Goal: Navigation & Orientation: Find specific page/section

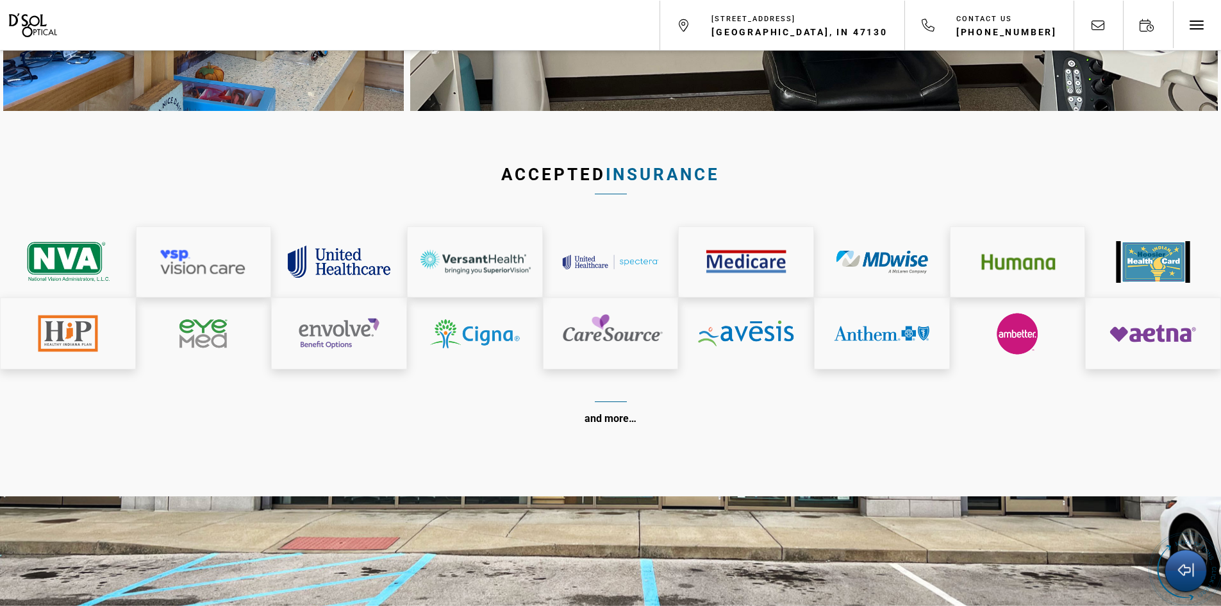
scroll to position [6472, 0]
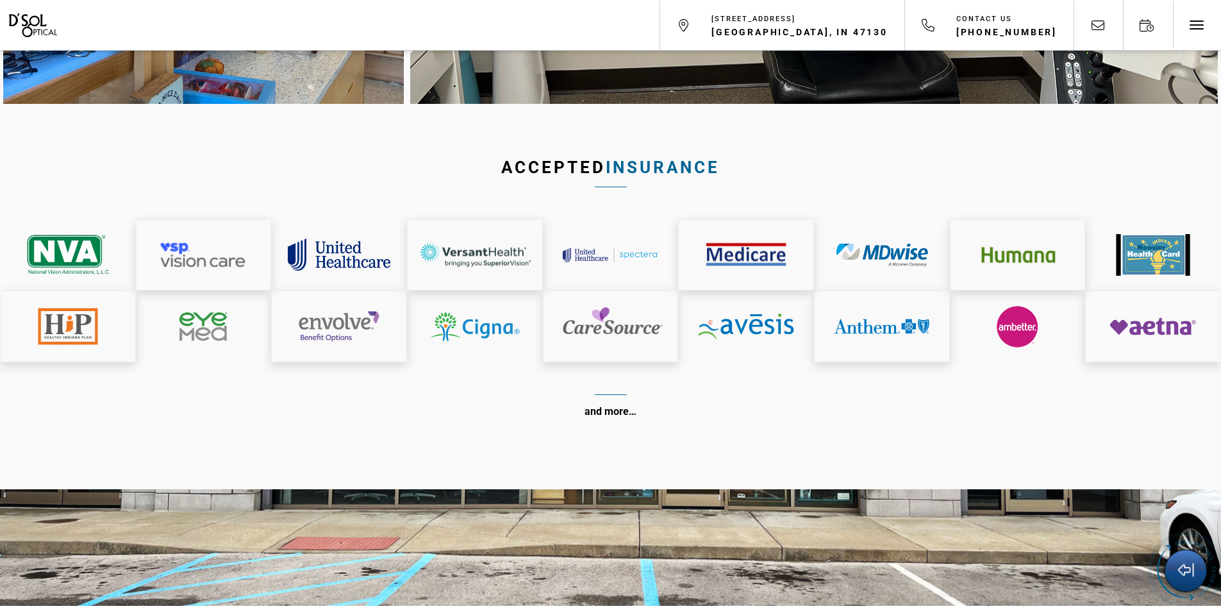
click at [613, 405] on strong "and more…" at bounding box center [610, 411] width 52 height 12
drag, startPoint x: 616, startPoint y: 328, endPoint x: 619, endPoint y: 320, distance: 8.7
click at [617, 405] on strong "and more…" at bounding box center [610, 411] width 52 height 12
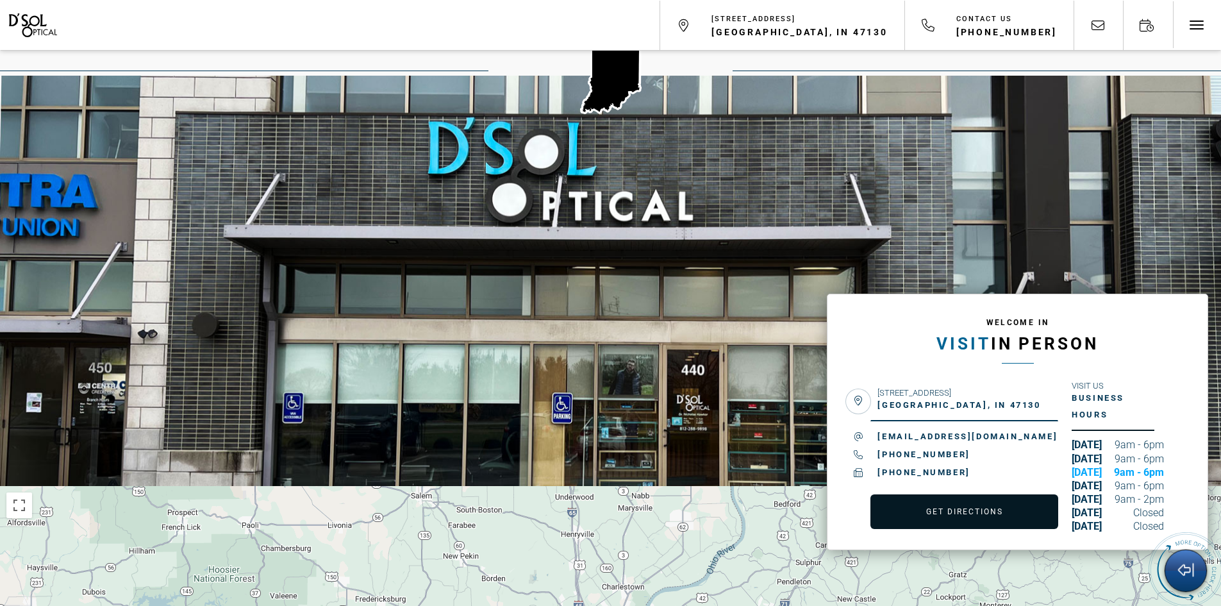
scroll to position [7433, 0]
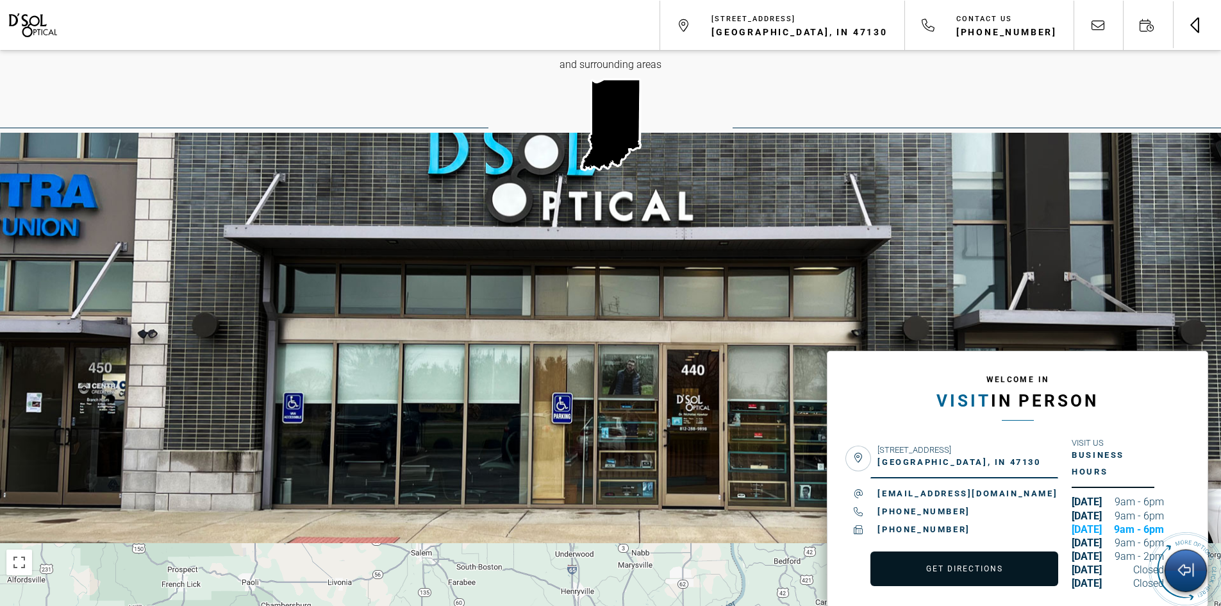
click at [1196, 30] on span "Toggle navigation" at bounding box center [1194, 28] width 8 height 8
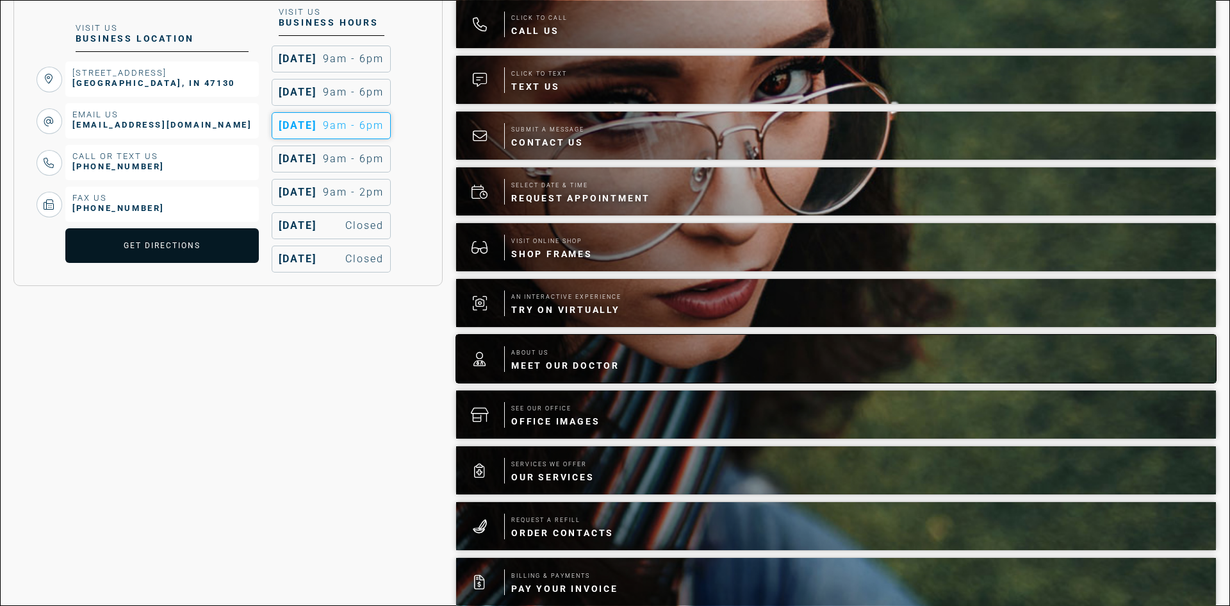
scroll to position [320, 0]
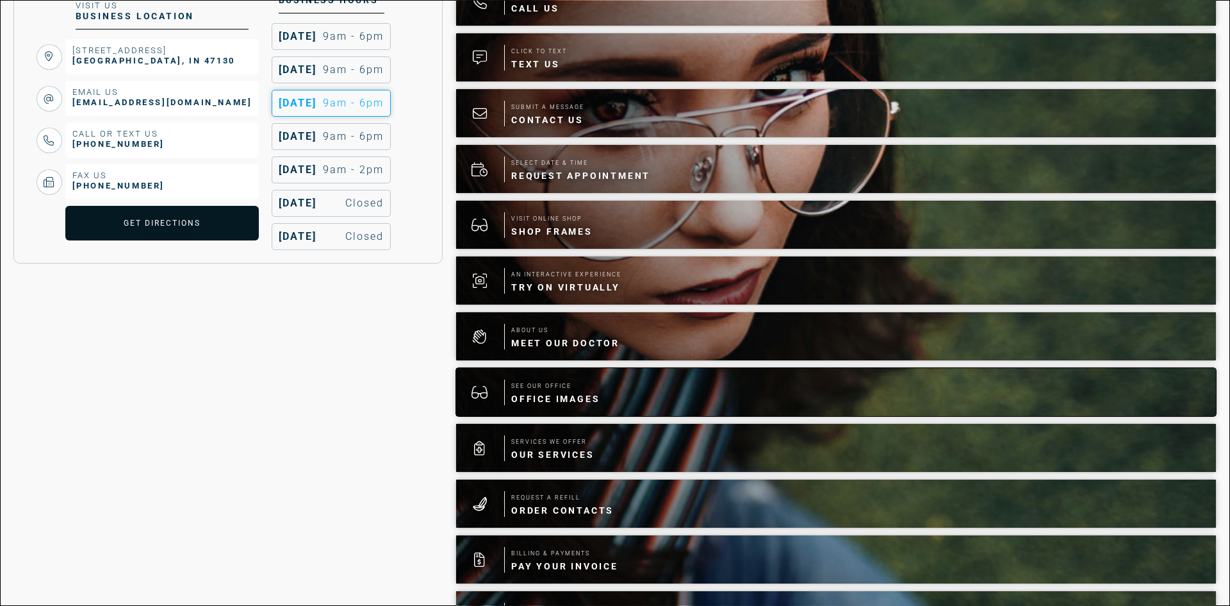
click at [545, 392] on span "See Our Office" at bounding box center [555, 385] width 88 height 13
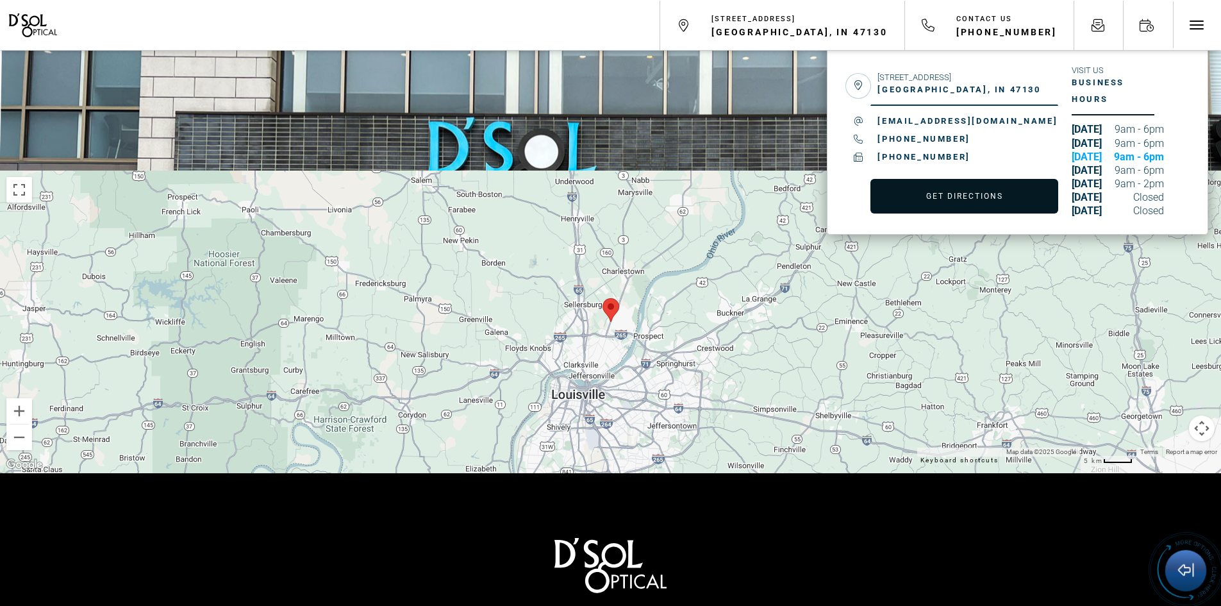
scroll to position [7677, 0]
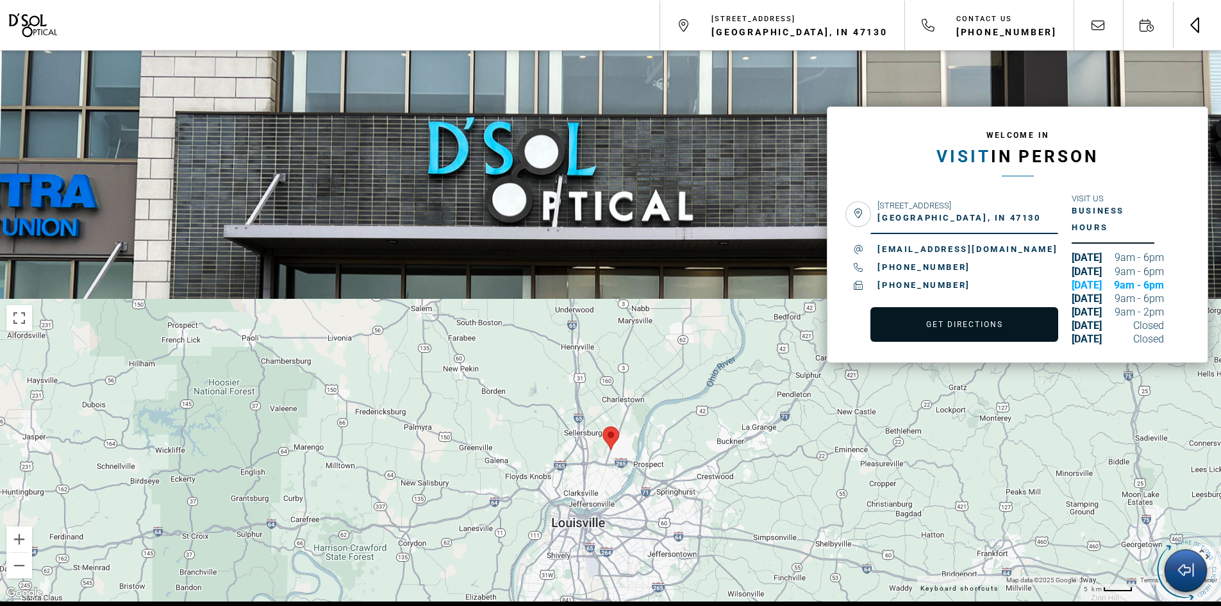
click at [1209, 28] on button "Toggle navigation" at bounding box center [1196, 25] width 48 height 48
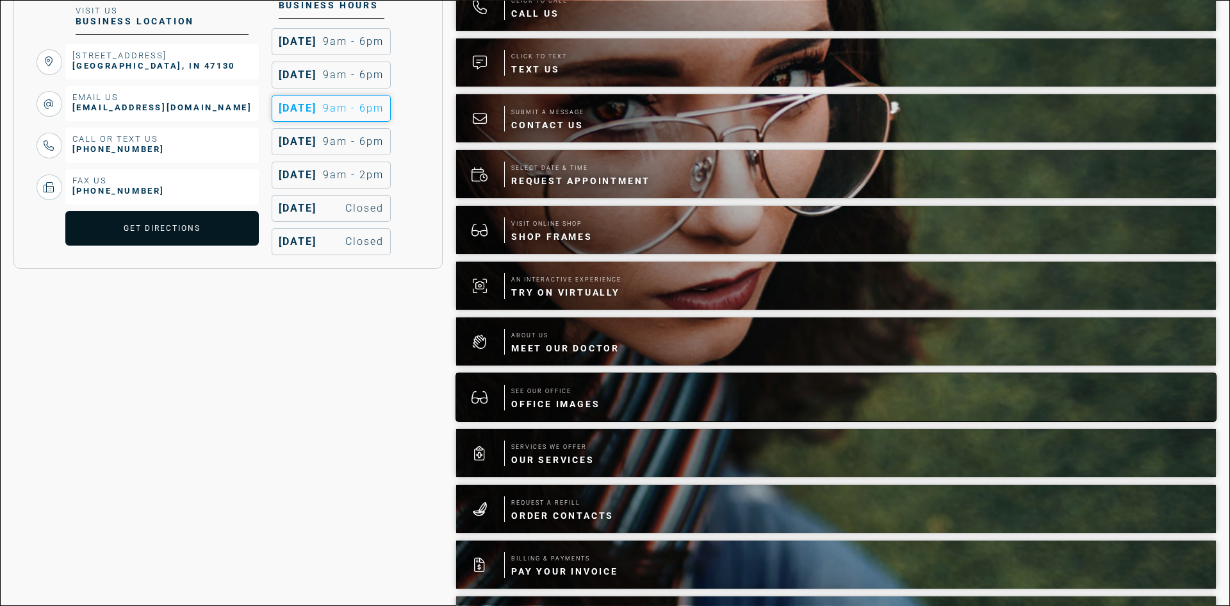
scroll to position [320, 0]
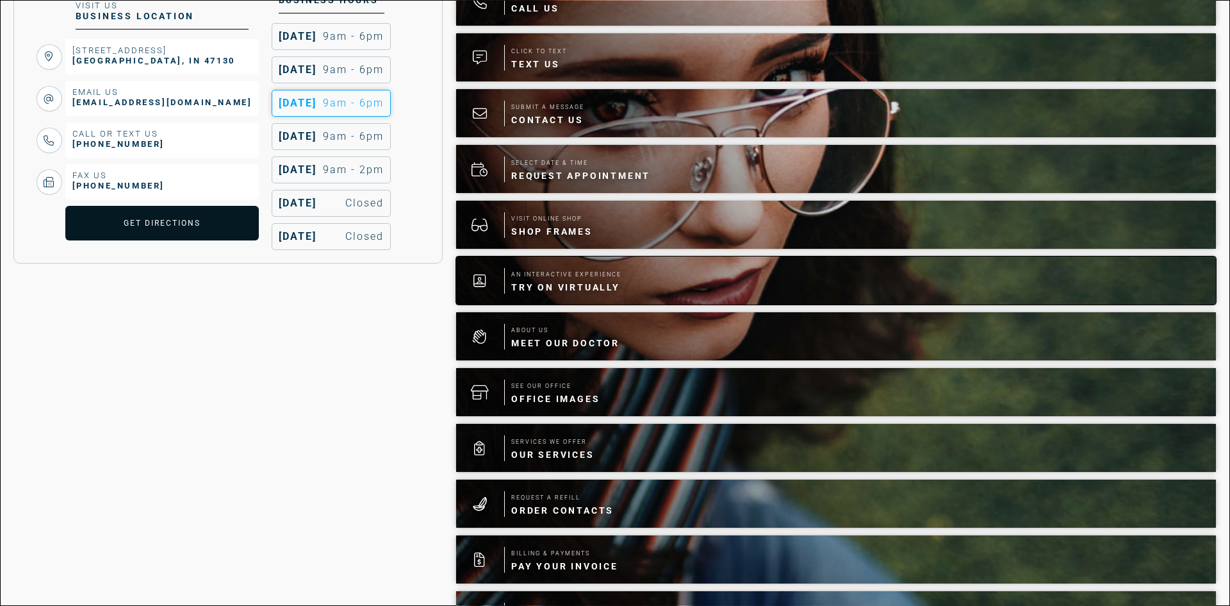
click at [561, 283] on span "Try On Virtually" at bounding box center [566, 287] width 110 height 13
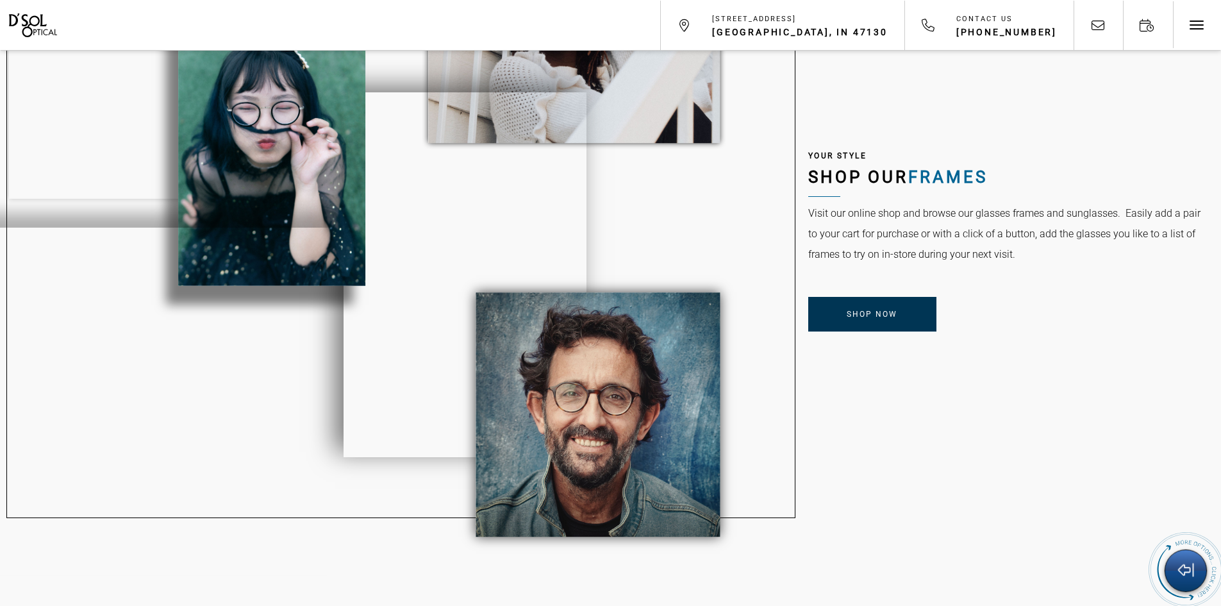
scroll to position [1218, 0]
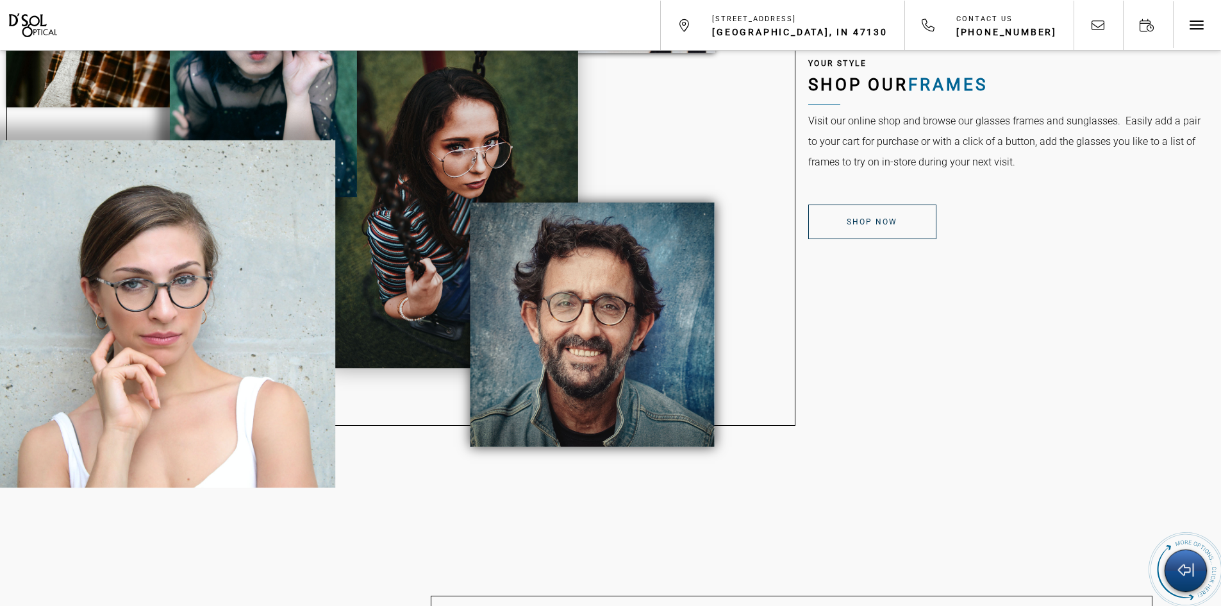
click at [889, 220] on span "Shop Now" at bounding box center [872, 221] width 51 height 9
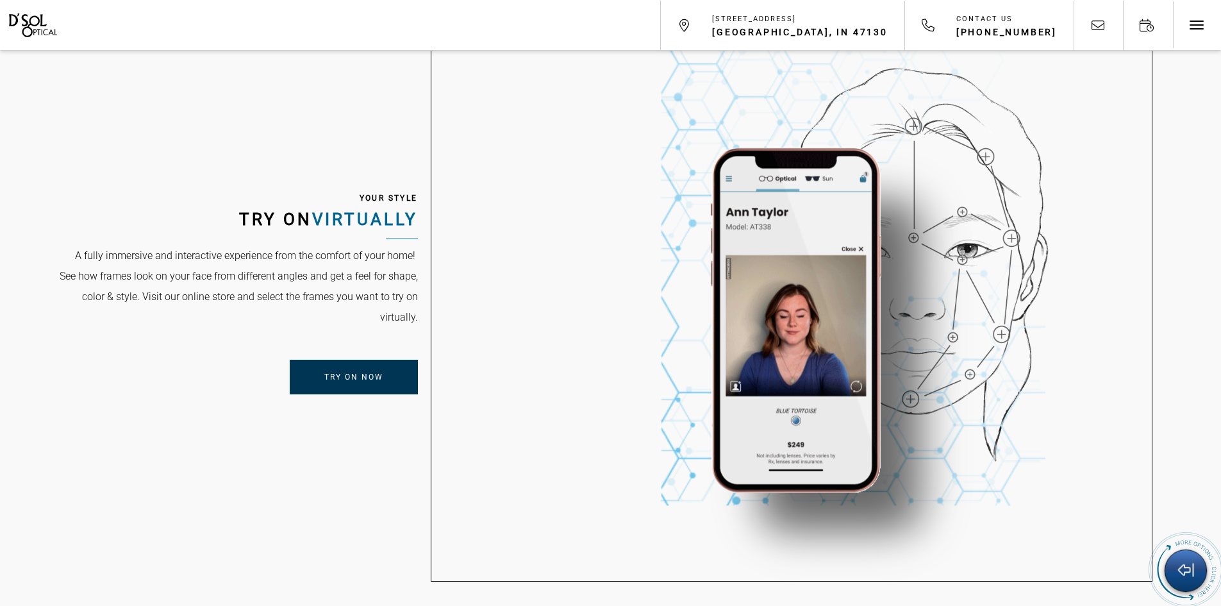
scroll to position [1858, 0]
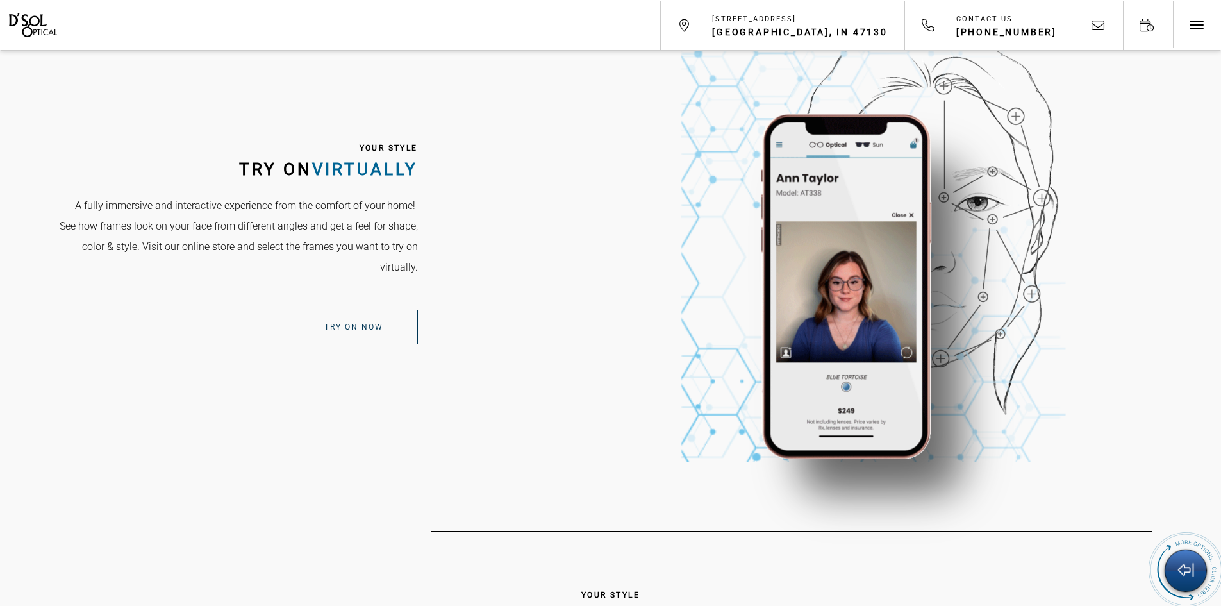
click at [358, 323] on span "Try On Now" at bounding box center [353, 326] width 59 height 9
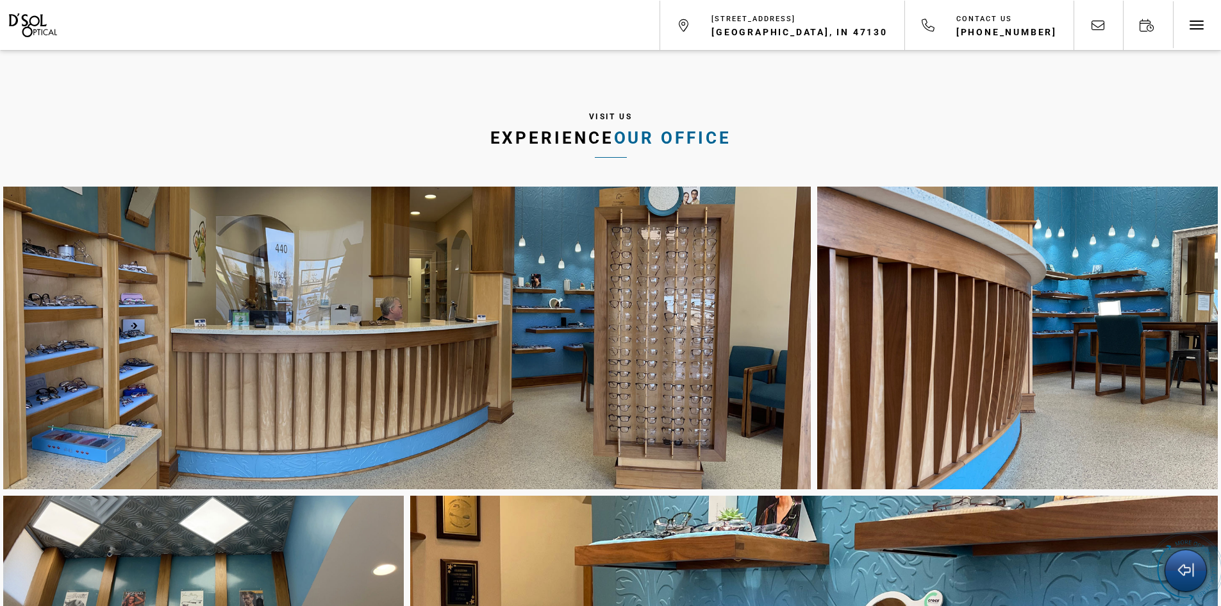
scroll to position [4538, 0]
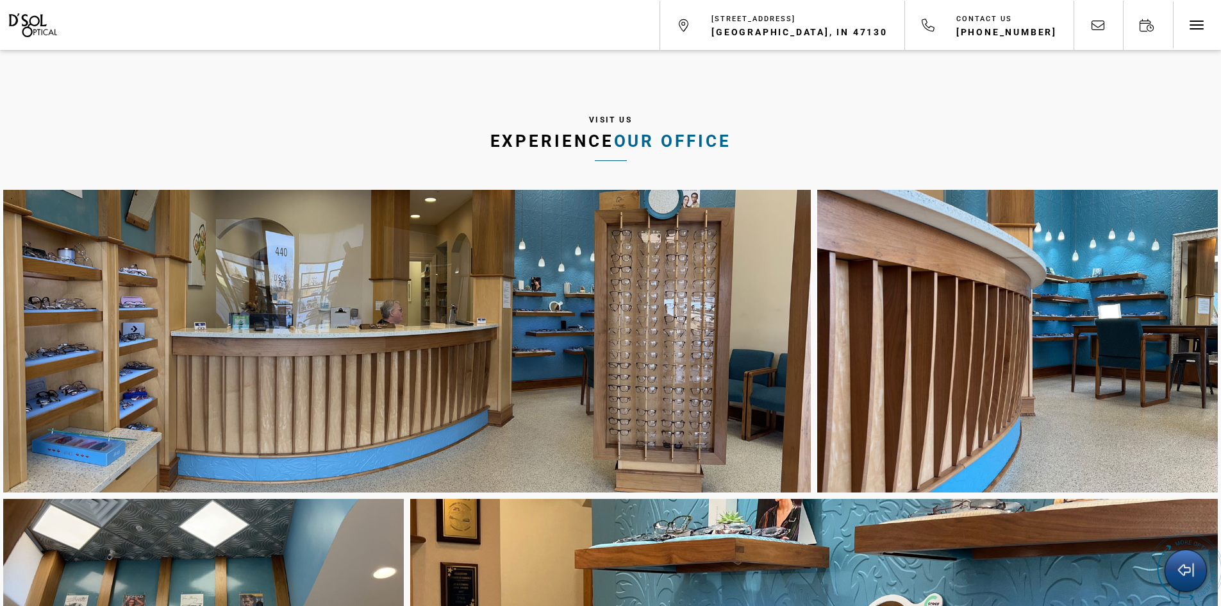
click at [493, 263] on div at bounding box center [406, 341] width 807 height 303
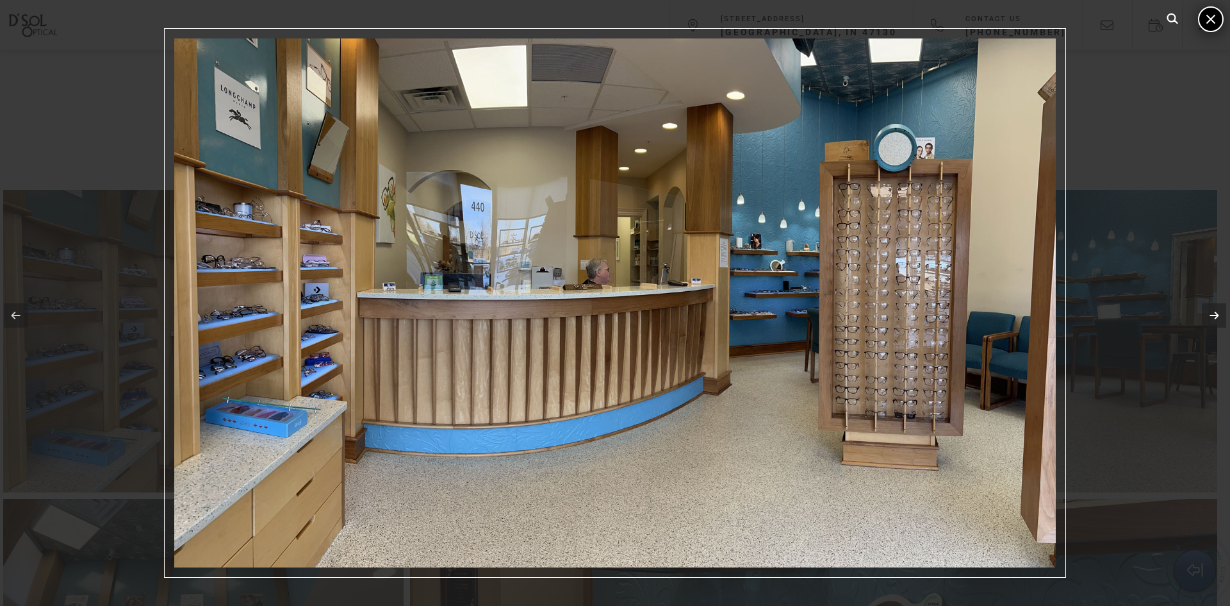
click at [1216, 318] on link at bounding box center [1214, 315] width 24 height 24
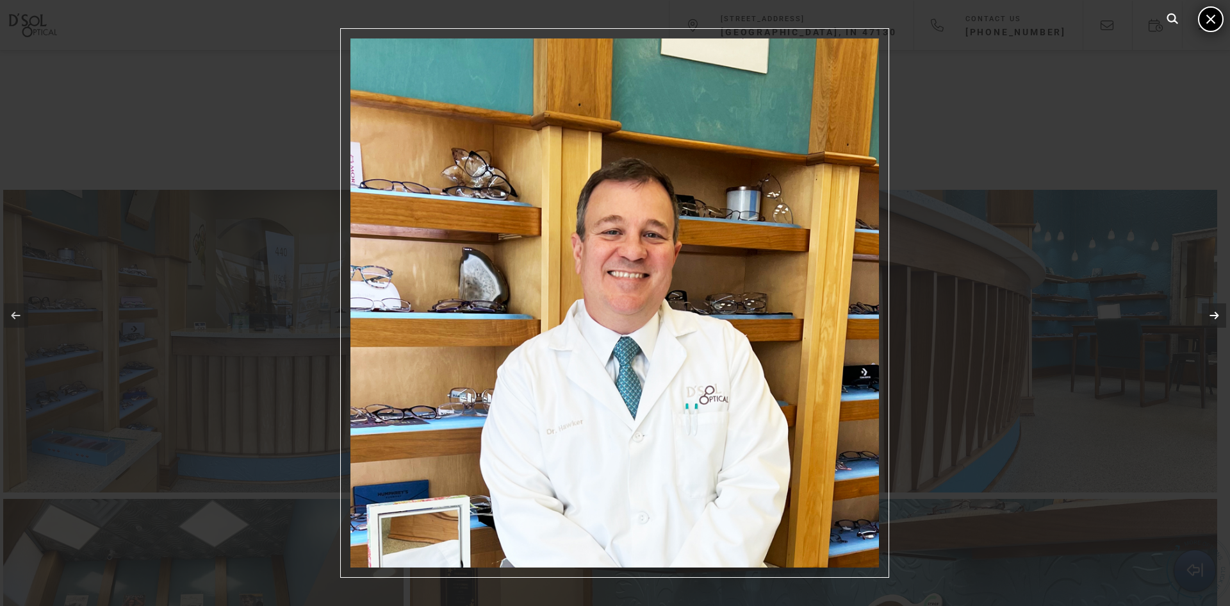
click at [1214, 311] on link at bounding box center [1214, 315] width 24 height 24
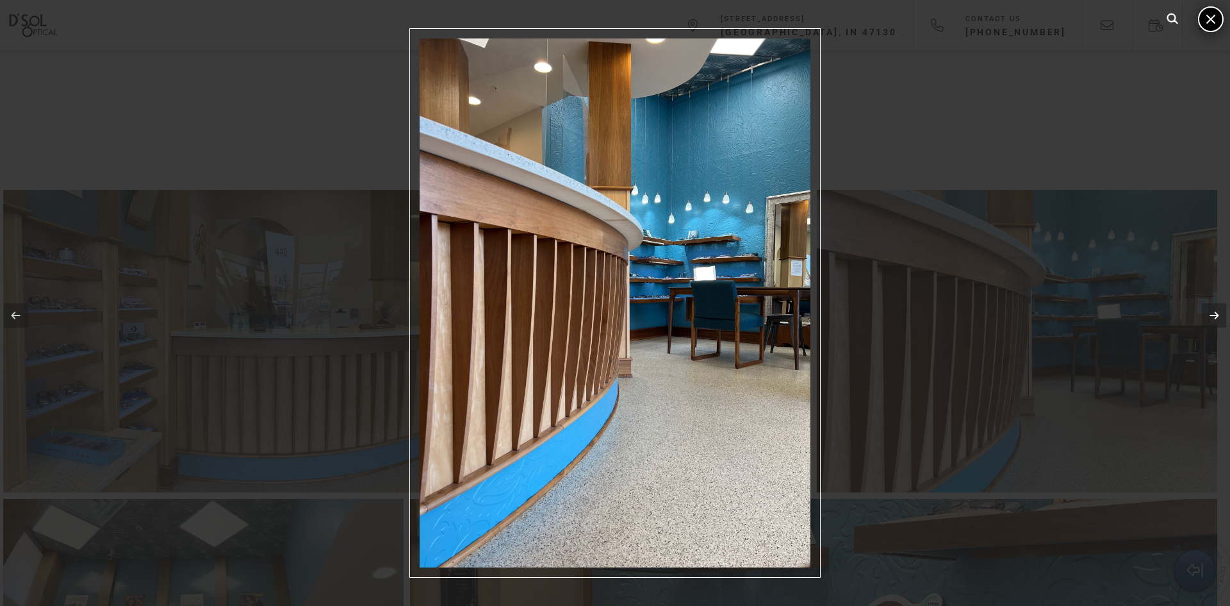
click at [1213, 314] on link at bounding box center [1214, 315] width 24 height 24
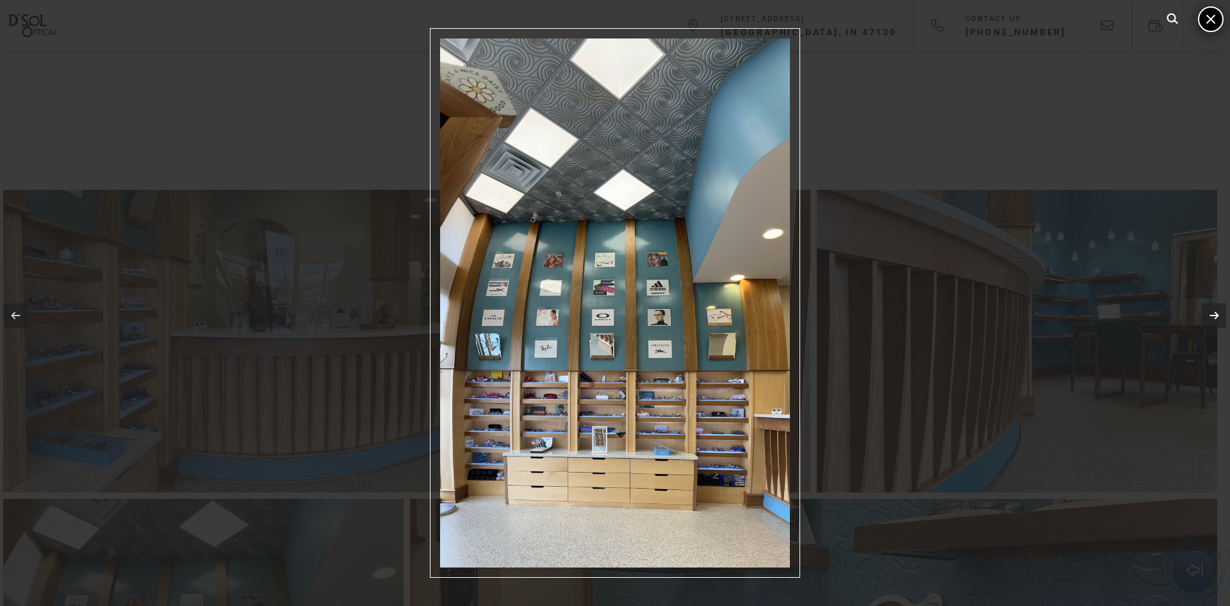
click at [1213, 313] on link at bounding box center [1214, 315] width 24 height 24
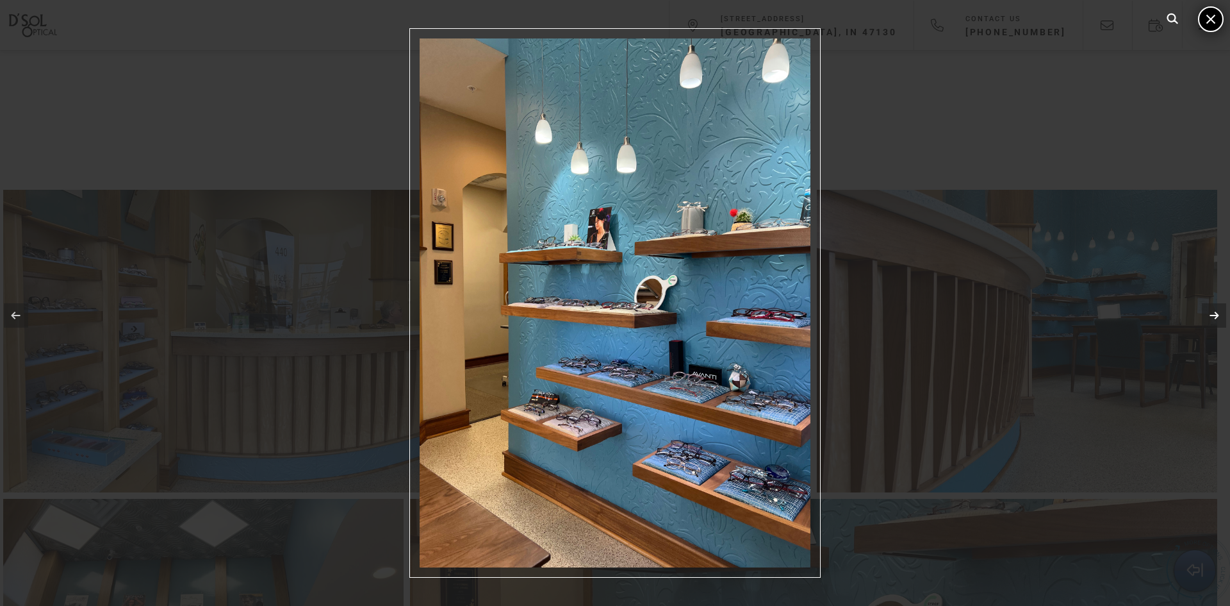
click at [1214, 318] on link at bounding box center [1214, 315] width 24 height 24
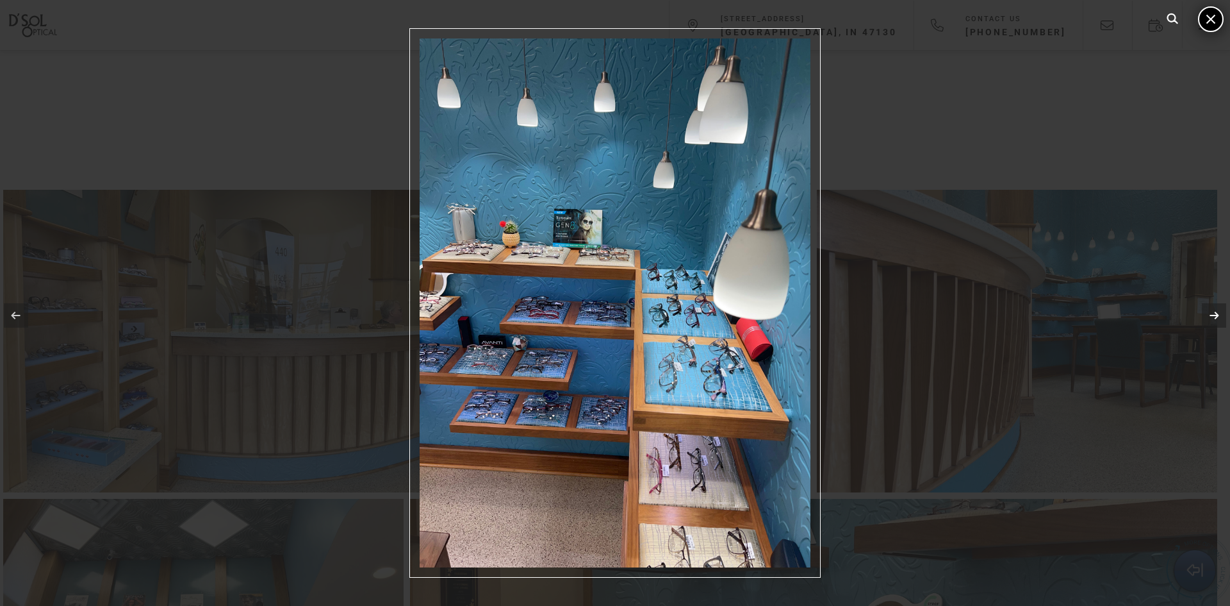
click at [1210, 316] on link at bounding box center [1214, 315] width 24 height 24
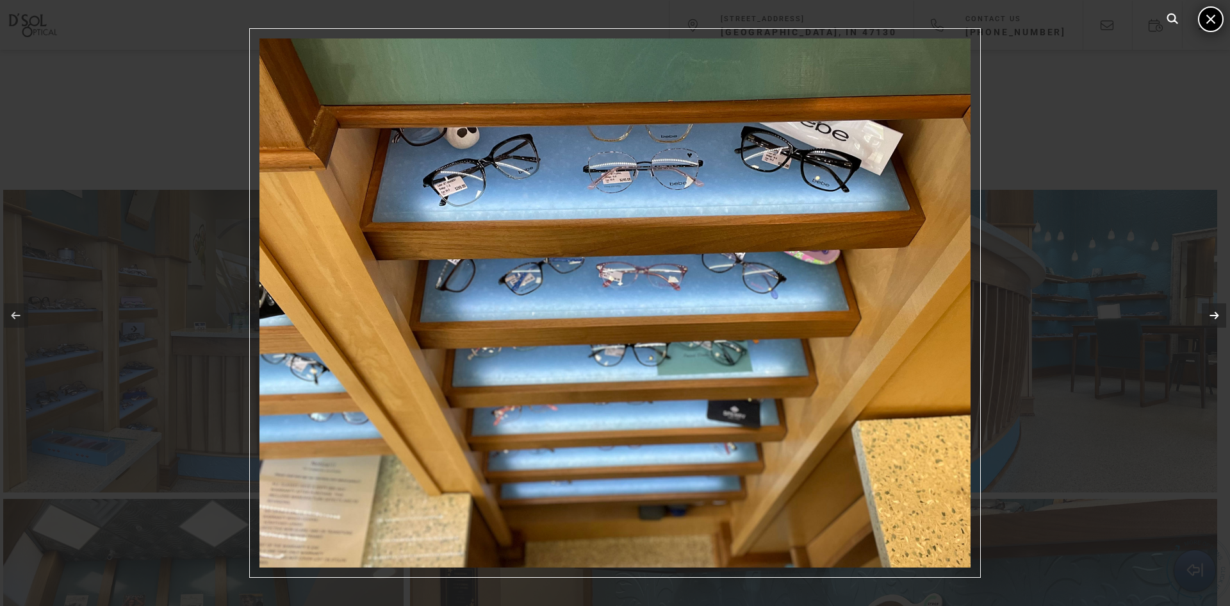
click at [1209, 306] on link at bounding box center [1214, 315] width 24 height 24
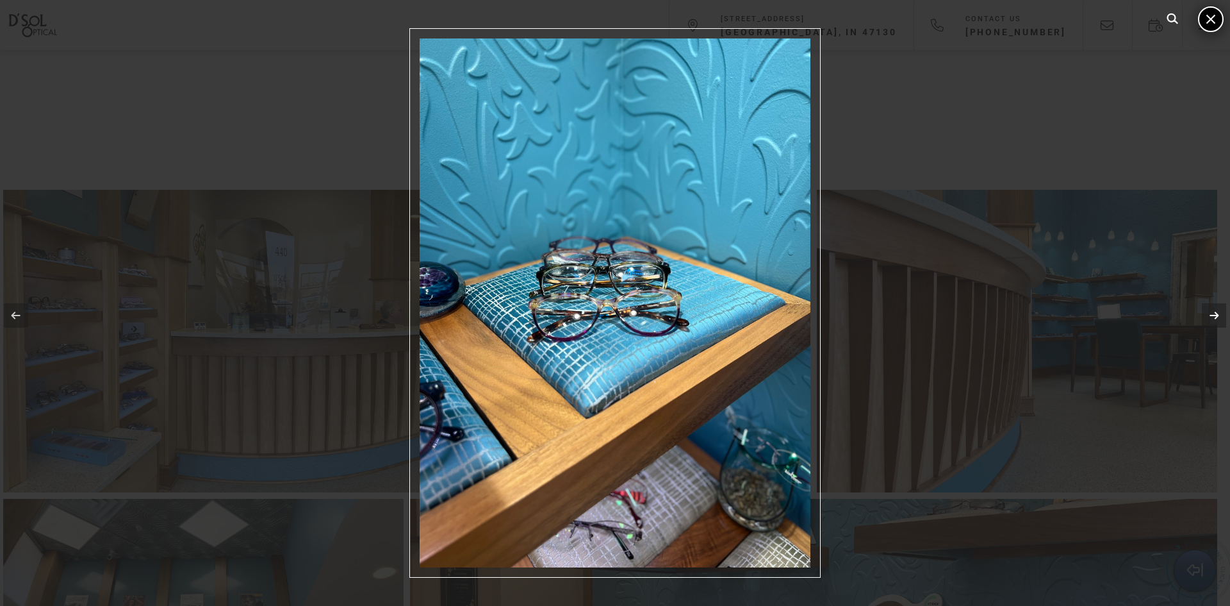
click at [1210, 308] on link at bounding box center [1214, 315] width 24 height 24
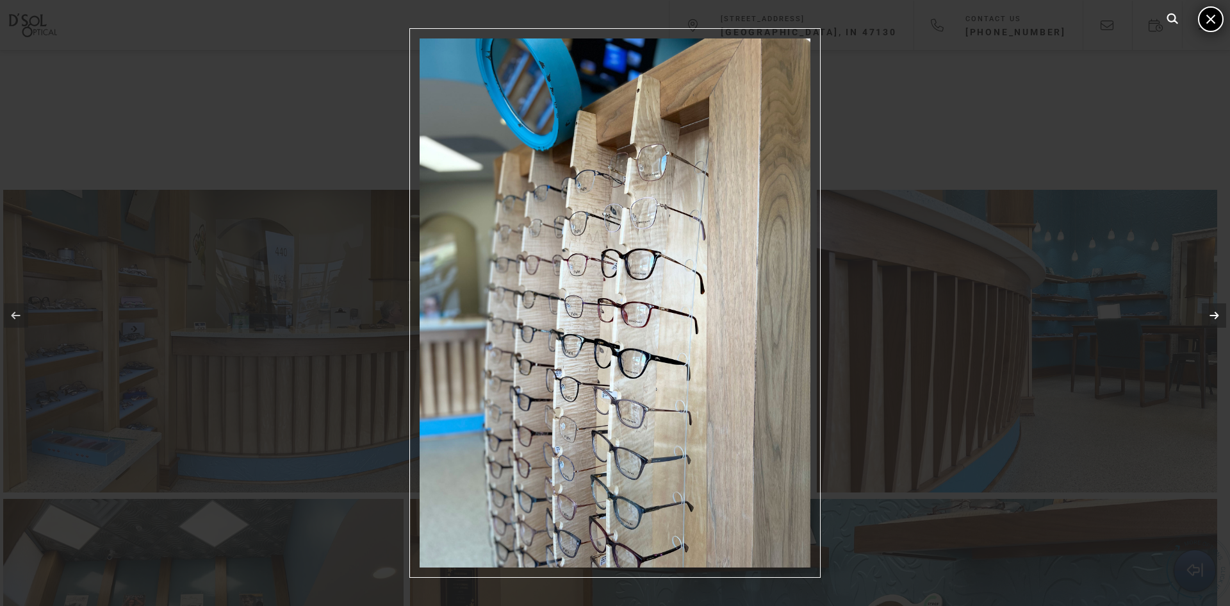
click at [1210, 308] on link at bounding box center [1214, 315] width 24 height 24
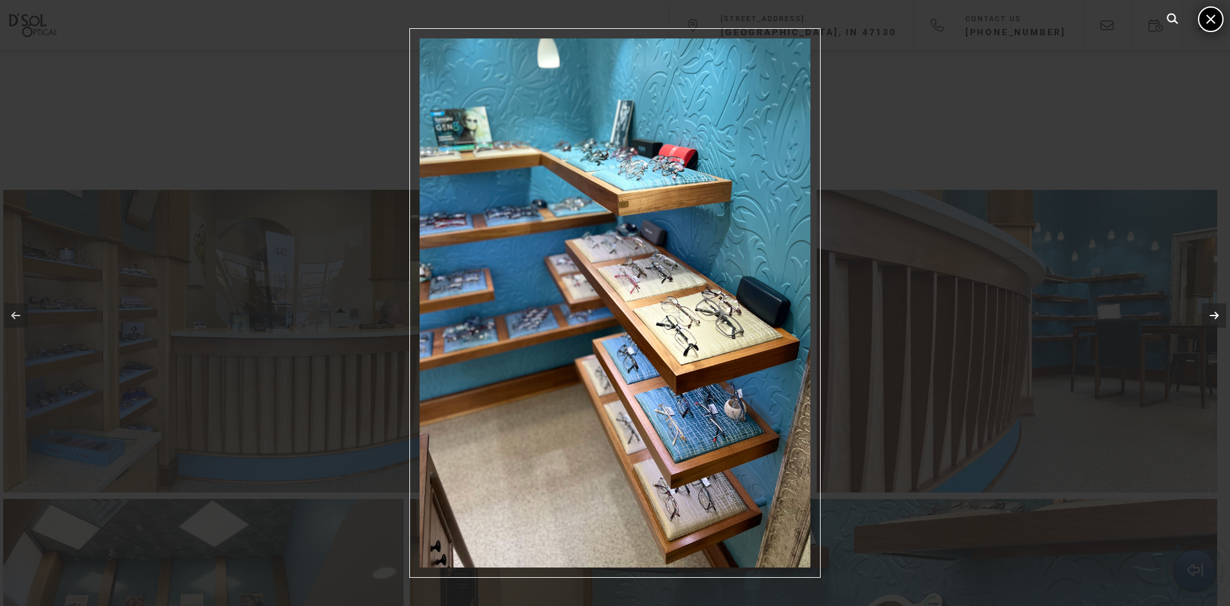
click at [1210, 308] on link at bounding box center [1214, 315] width 24 height 24
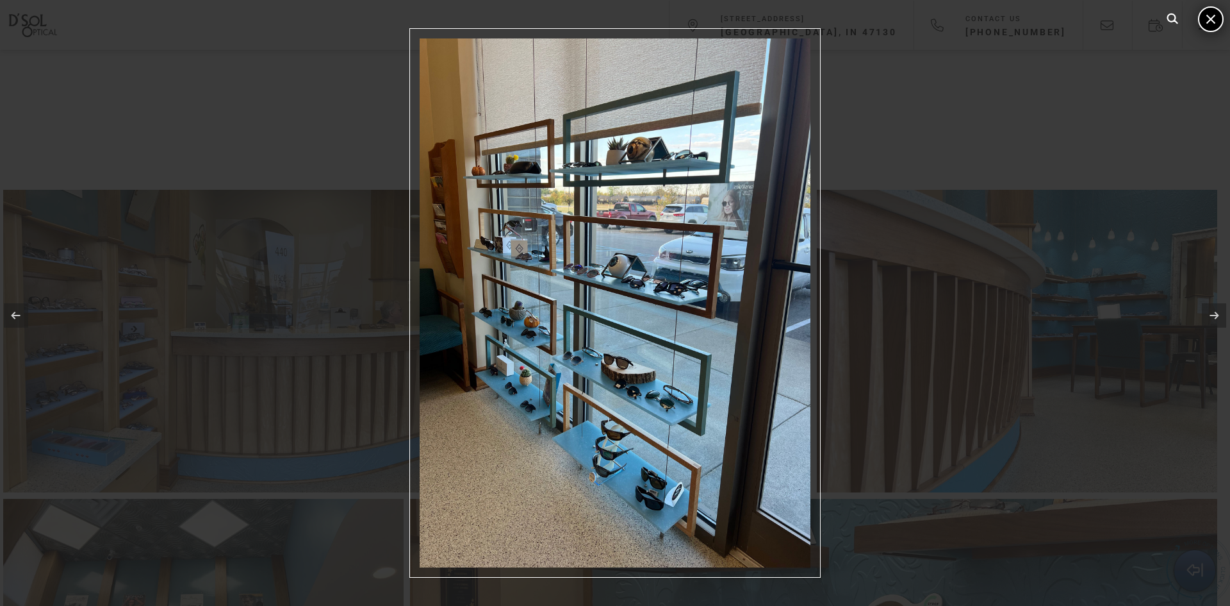
click at [1210, 22] on icon at bounding box center [1211, 19] width 17 height 17
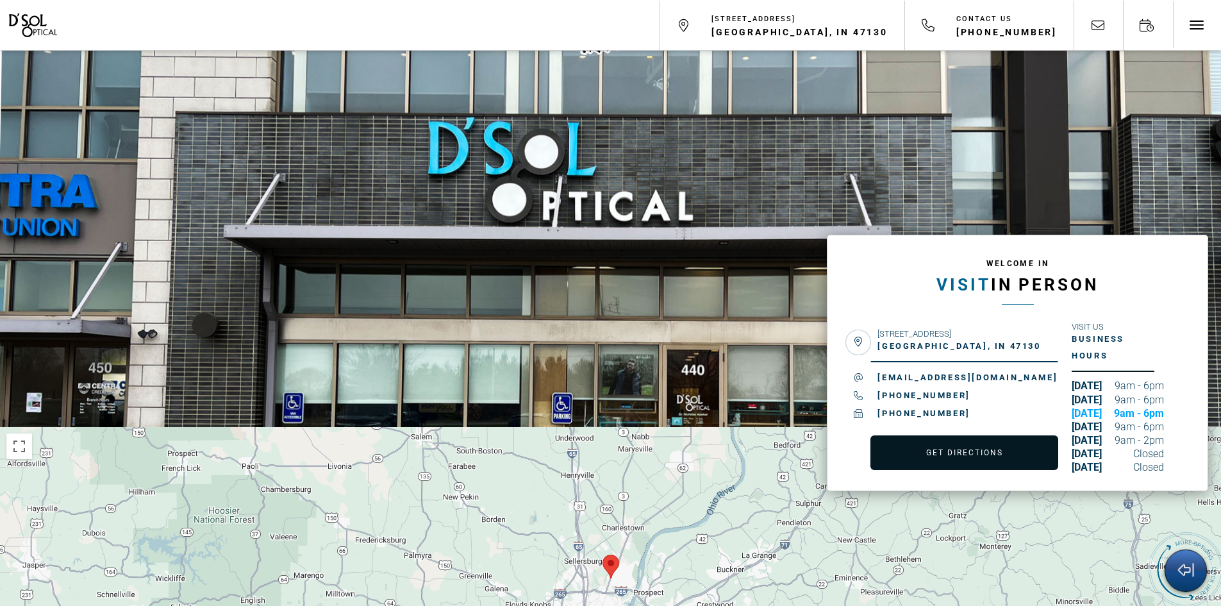
scroll to position [7485, 0]
